Goal: Register for event/course

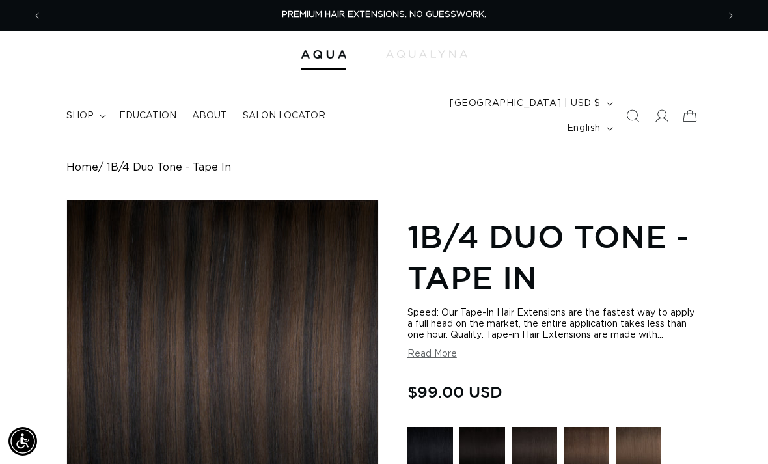
click at [157, 113] on link "Education" at bounding box center [147, 115] width 73 height 27
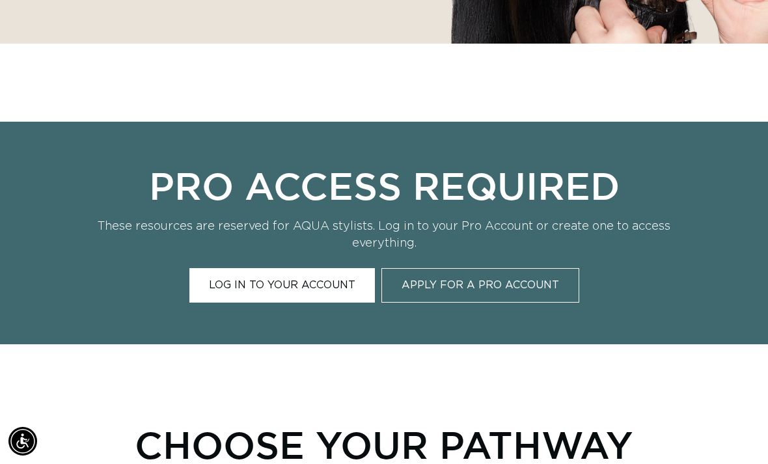
scroll to position [0, 676]
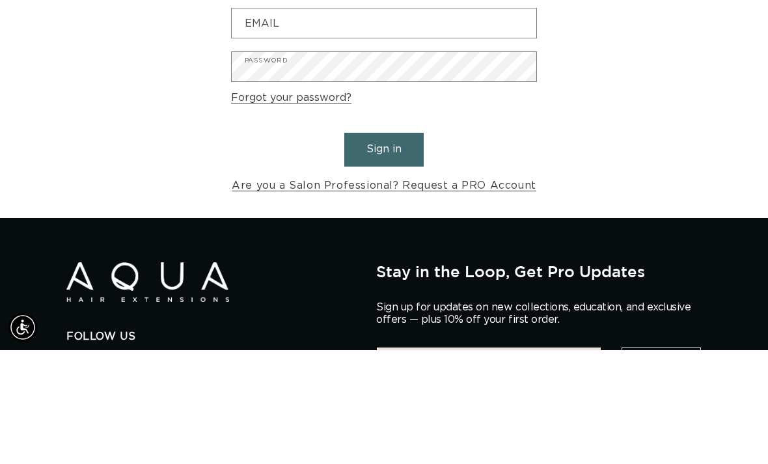
scroll to position [0, 676]
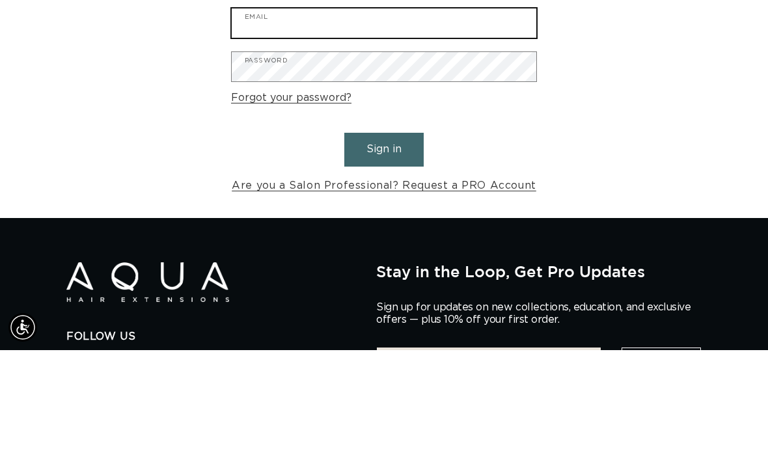
type input "vickysmithartistry@gmail.com"
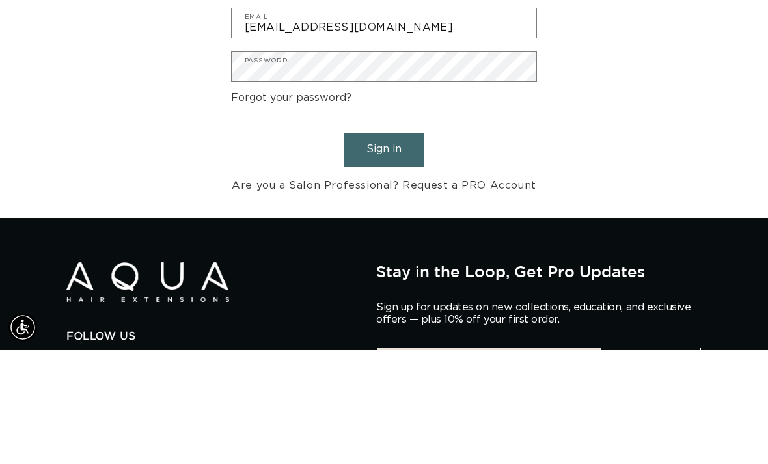
click at [384, 247] on button "Sign in" at bounding box center [383, 263] width 79 height 33
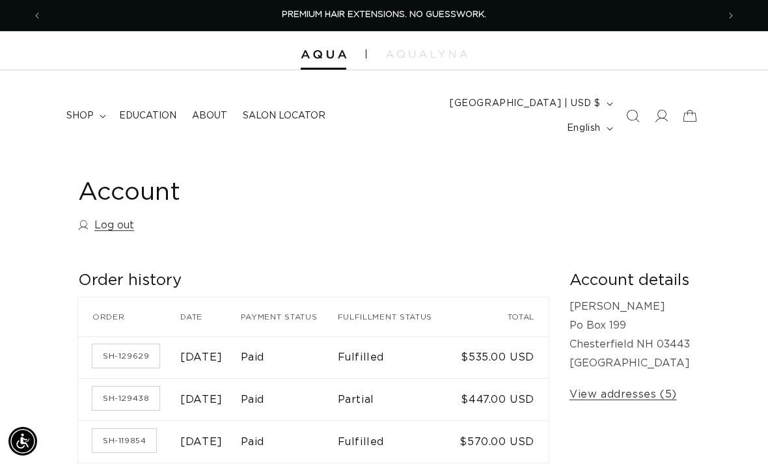
click at [152, 110] on span "Education" at bounding box center [147, 116] width 57 height 12
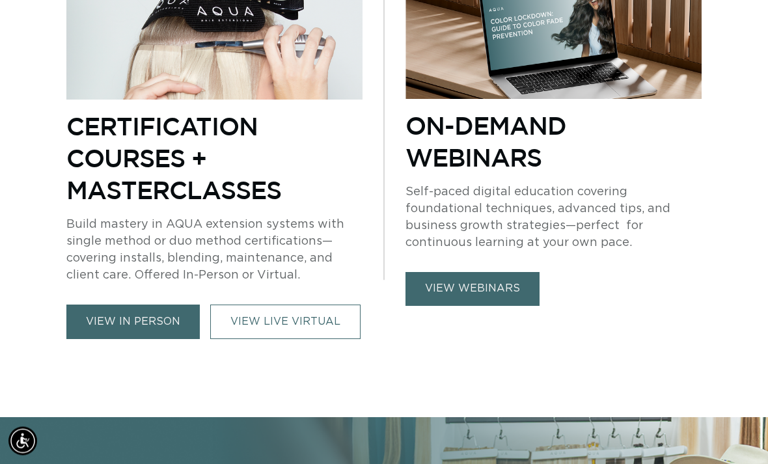
scroll to position [575, 0]
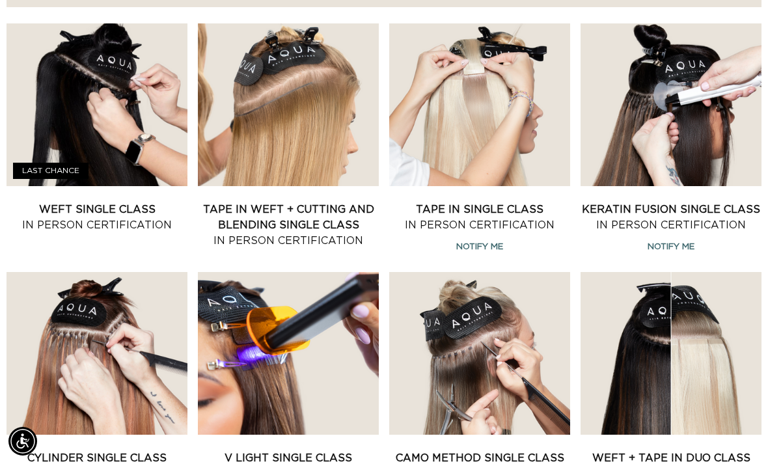
scroll to position [0, 1351]
click at [295, 202] on link "Tape In Weft + Cutting and Blending Single Class In Person Certification" at bounding box center [288, 225] width 181 height 47
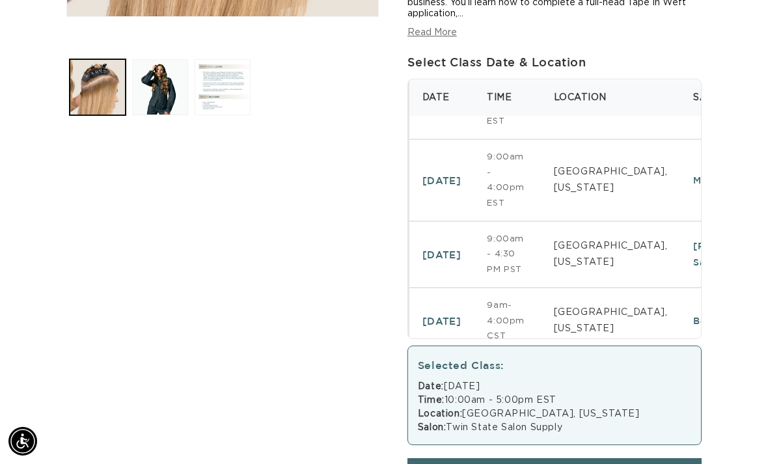
scroll to position [780, 0]
click at [609, 192] on td "[GEOGRAPHIC_DATA], [US_STATE]" at bounding box center [611, 180] width 140 height 82
select select "46740483670244"
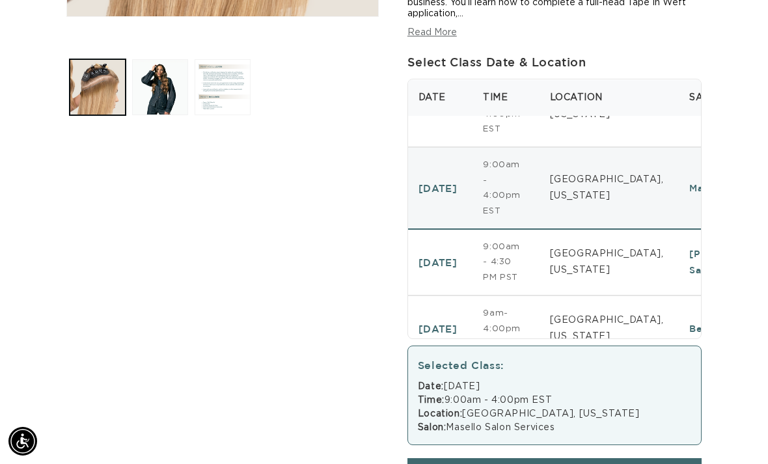
click at [633, 200] on td "[GEOGRAPHIC_DATA], [US_STATE]" at bounding box center [607, 188] width 140 height 82
click at [568, 463] on button "BOOK NOW" at bounding box center [554, 472] width 294 height 29
